Goal: Task Accomplishment & Management: Complete application form

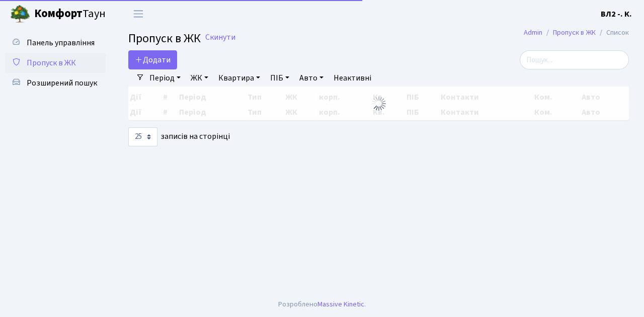
select select "25"
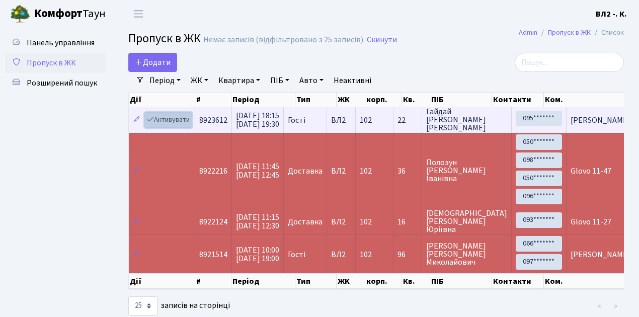
click at [183, 125] on link "Активувати" at bounding box center [168, 120] width 48 height 16
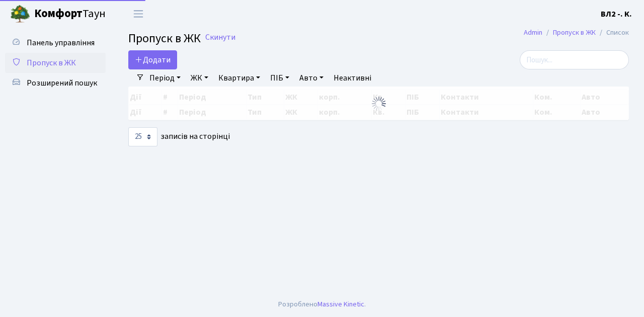
select select "25"
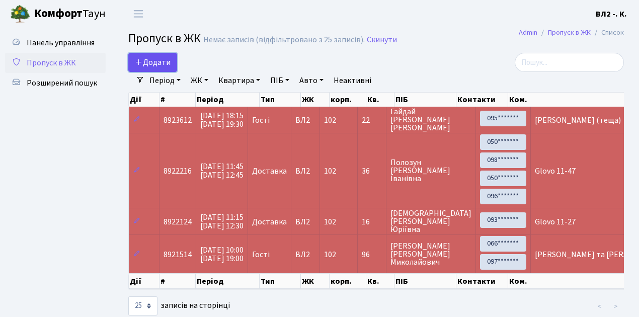
click at [169, 67] on span "Додати" at bounding box center [153, 62] width 36 height 11
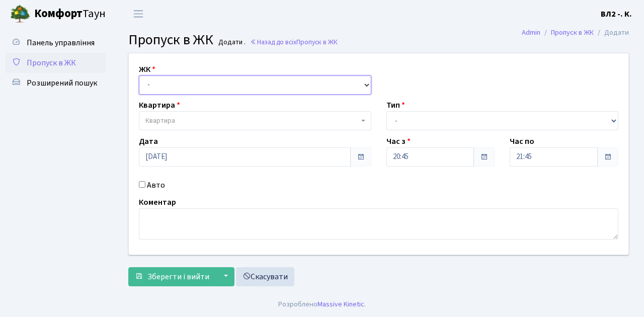
click at [364, 83] on select "- ВЛ1, Ужгородський пров., 4/1 ВЛ2, Голосіївський просп., 76 ВЛ3, пр.Голосіївсь…" at bounding box center [255, 84] width 232 height 19
select select "317"
click at [139, 75] on select "- ВЛ1, Ужгородський пров., 4/1 ВЛ2, Голосіївський просп., 76 ВЛ3, пр.Голосіївсь…" at bounding box center [255, 84] width 232 height 19
select select
click at [362, 121] on b at bounding box center [363, 121] width 4 height 2
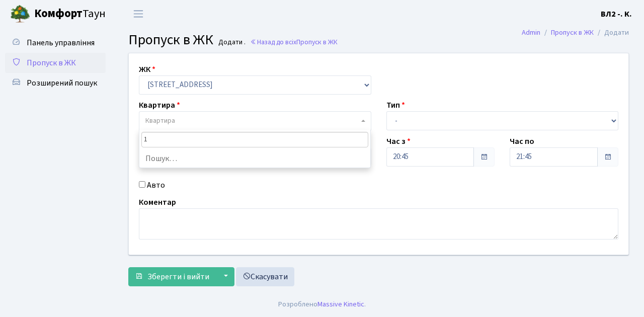
type input "16"
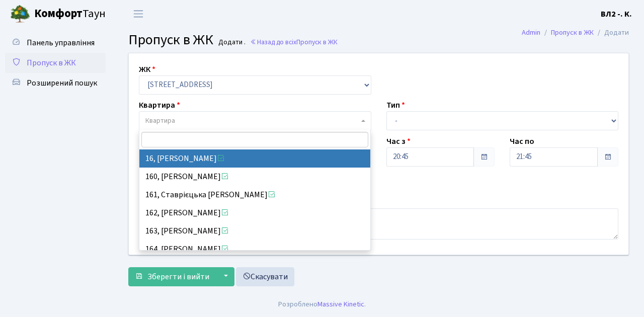
select select "37987"
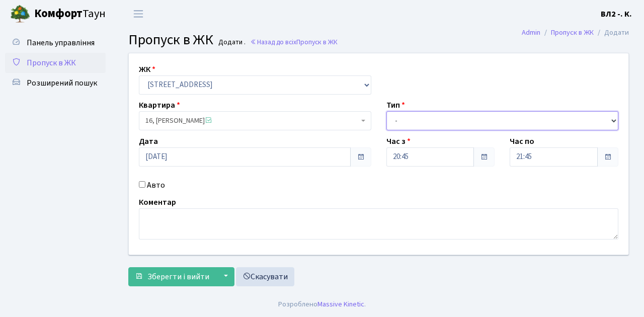
click at [614, 120] on select "- Доставка Таксі Гості Сервіс" at bounding box center [502, 120] width 232 height 19
select select "1"
click at [386, 111] on select "- Доставка Таксі Гості Сервіс" at bounding box center [502, 120] width 232 height 19
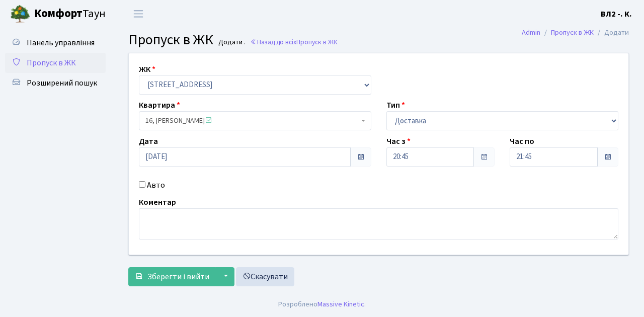
click at [162, 206] on label "Коментар" at bounding box center [157, 202] width 37 height 12
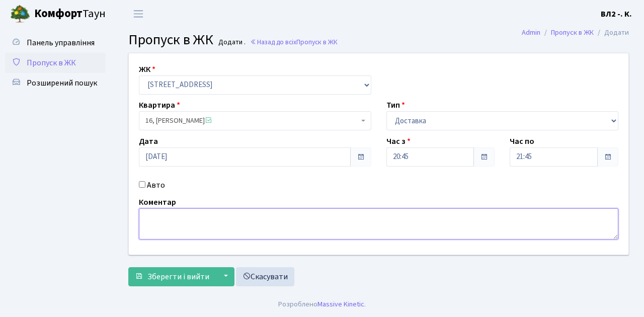
click at [168, 211] on textarea at bounding box center [378, 223] width 479 height 31
type textarea "П"
type textarea "Glovo 20-52"
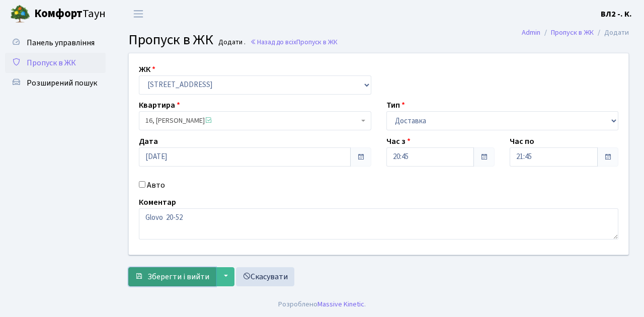
click at [154, 272] on span "Зберегти і вийти" at bounding box center [178, 276] width 62 height 11
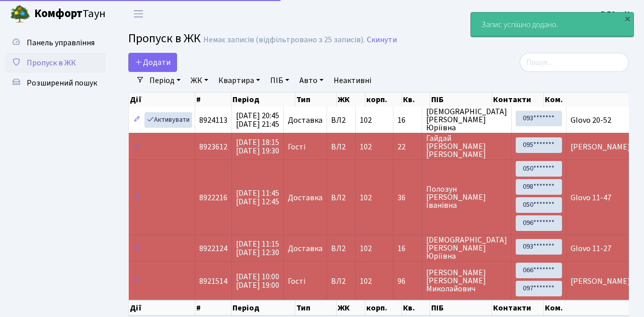
select select "25"
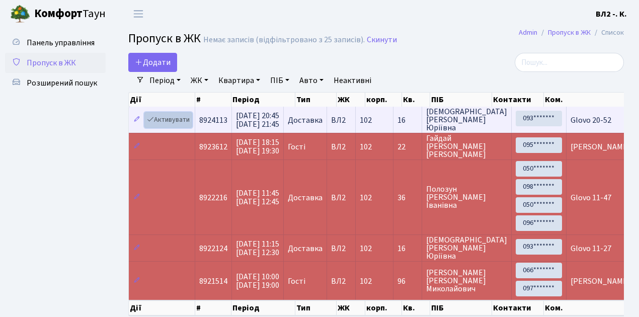
click at [187, 125] on link "Активувати" at bounding box center [168, 120] width 48 height 16
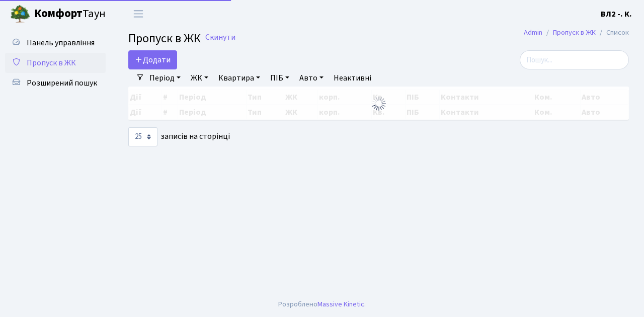
select select "25"
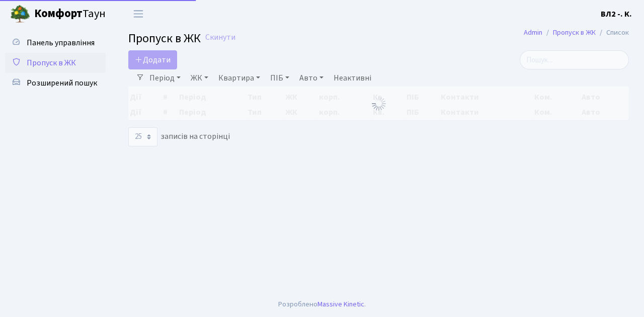
select select "25"
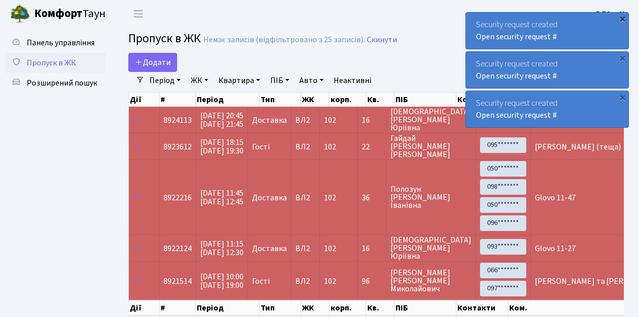
click at [624, 18] on div "×" at bounding box center [622, 19] width 10 height 10
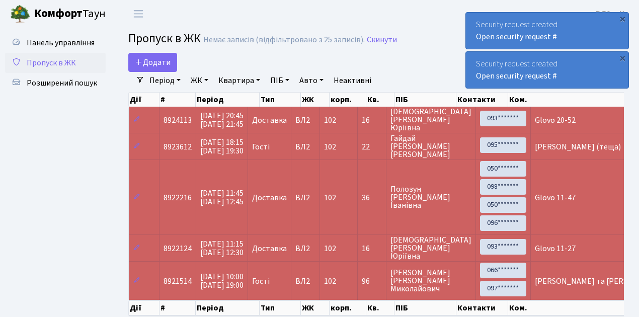
click at [624, 18] on div "×" at bounding box center [622, 19] width 10 height 10
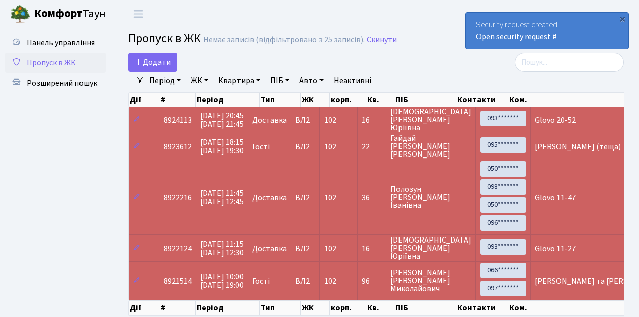
click at [624, 18] on div "×" at bounding box center [622, 19] width 10 height 10
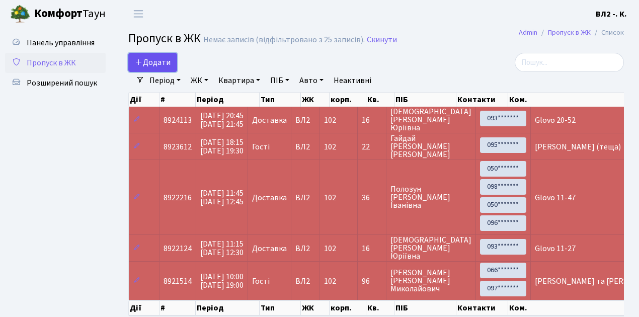
click at [173, 69] on link "Додати" at bounding box center [152, 62] width 49 height 19
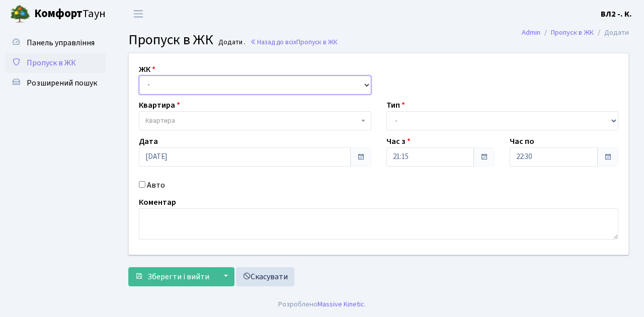
click at [365, 82] on select "- ВЛ1, Ужгородський пров., 4/1 ВЛ2, Голосіївський просп., 76 ВЛ3, пр.Голосіївсь…" at bounding box center [255, 84] width 232 height 19
select select "317"
click at [139, 75] on select "- ВЛ1, Ужгородський пров., 4/1 ВЛ2, Голосіївський просп., 76 ВЛ3, пр.Голосіївсь…" at bounding box center [255, 84] width 232 height 19
select select
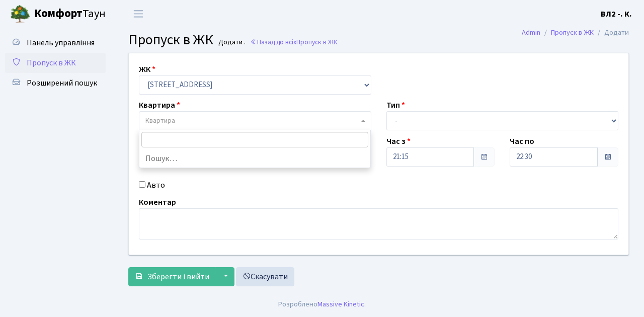
click at [361, 121] on b at bounding box center [363, 121] width 4 height 2
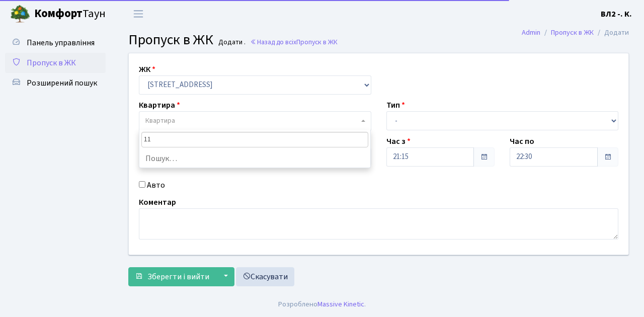
type input "119"
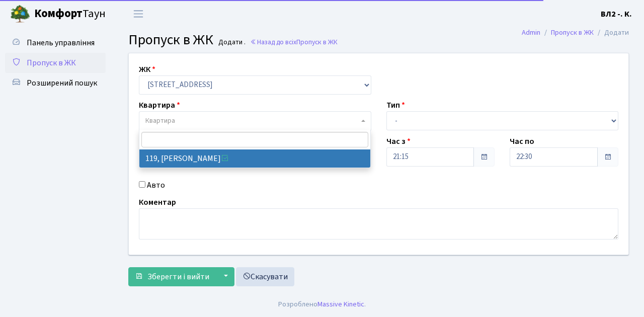
select select "38293"
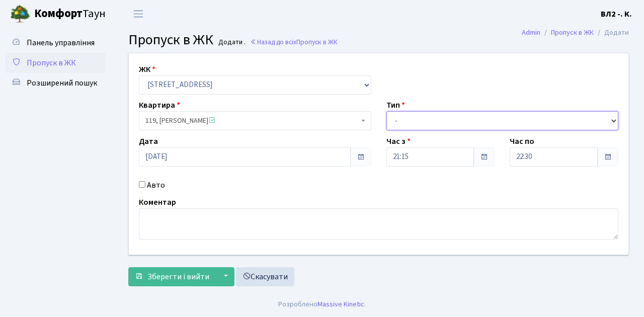
click at [613, 118] on select "- Доставка Таксі Гості Сервіс" at bounding box center [502, 120] width 232 height 19
select select "1"
click at [386, 111] on select "- Доставка Таксі Гості Сервіс" at bounding box center [502, 120] width 232 height 19
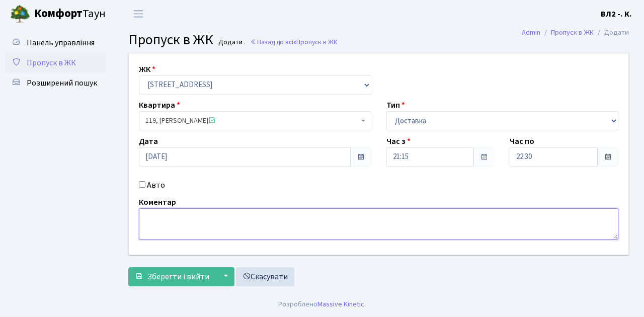
click at [145, 213] on textarea at bounding box center [378, 223] width 479 height 31
type textarea "Glovo 21-23"
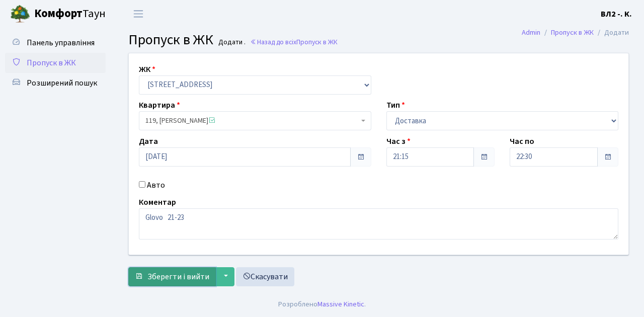
click at [149, 280] on span "Зберегти і вийти" at bounding box center [178, 276] width 62 height 11
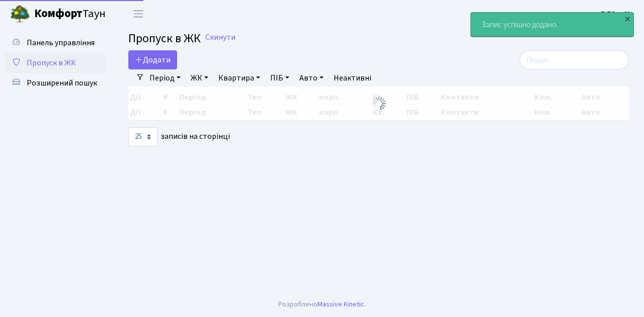
select select "25"
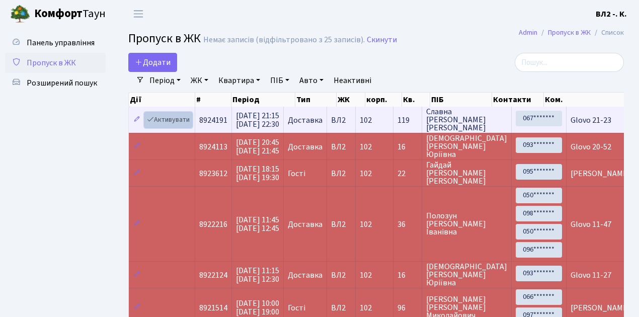
click at [186, 126] on link "Активувати" at bounding box center [168, 120] width 48 height 16
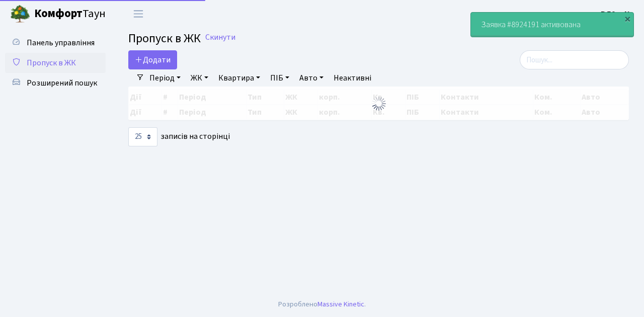
select select "25"
